Goal: Task Accomplishment & Management: Manage account settings

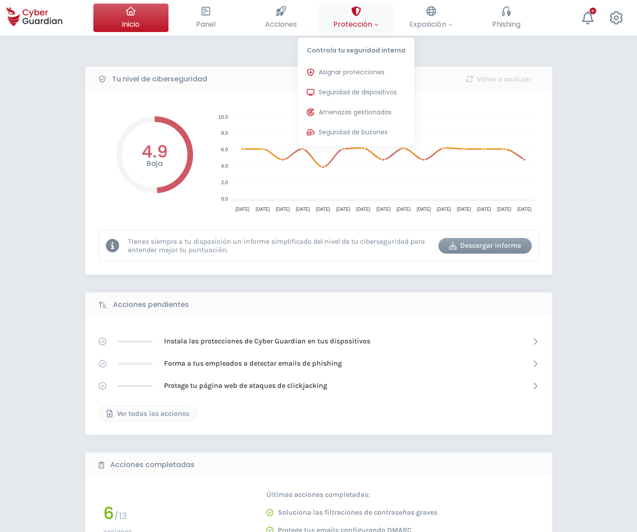
click at [348, 23] on span "Protección" at bounding box center [355, 24] width 45 height 11
click at [343, 89] on span "Seguridad de dispositivos" at bounding box center [358, 92] width 78 height 9
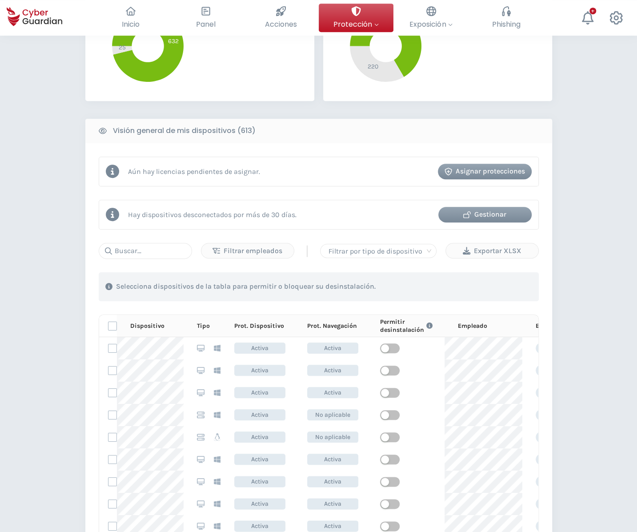
scroll to position [286, 0]
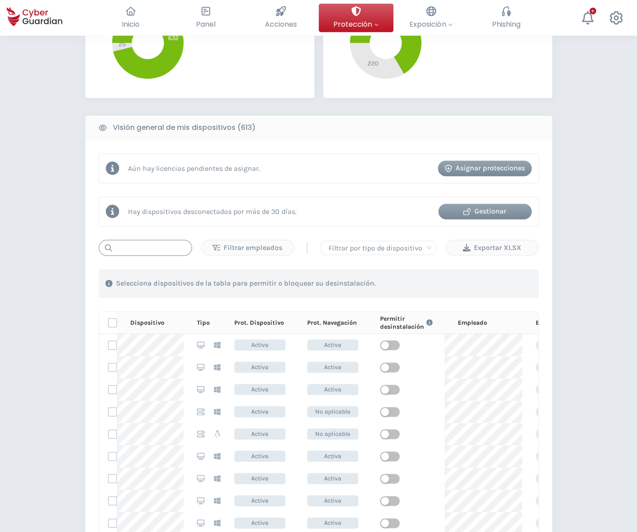
click at [141, 246] on input "text" at bounding box center [145, 248] width 93 height 16
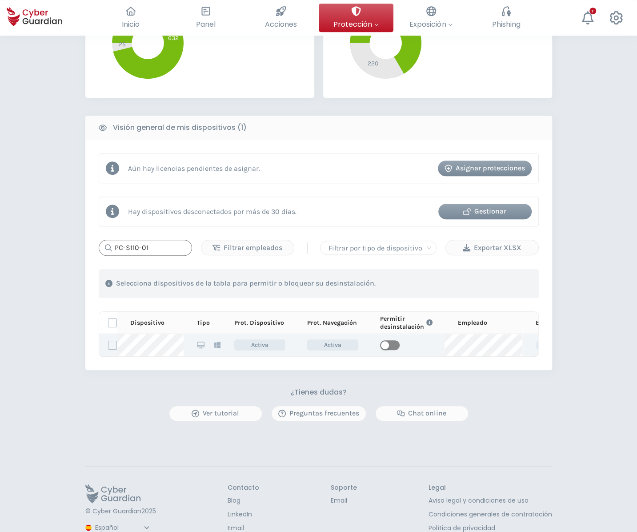
type input "PC-S110-01"
click at [390, 345] on span "button" at bounding box center [390, 345] width 20 height 10
click at [570, 351] on div "PROTECCIÓN > Seguridad de dispositivos ¿Cómo funciona? Añade empleados Instala …" at bounding box center [318, 155] width 637 height 810
